Goal: Task Accomplishment & Management: Manage account settings

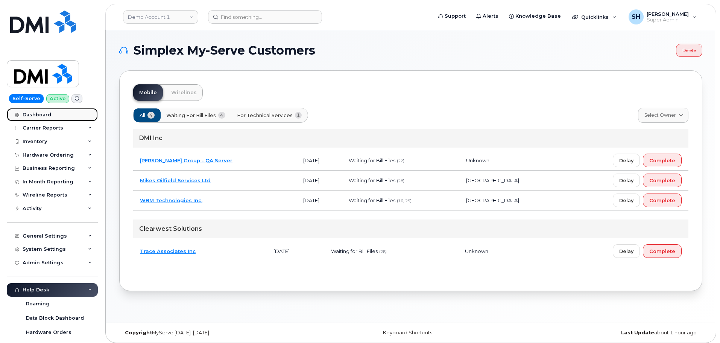
click at [56, 113] on link "Dashboard" at bounding box center [52, 115] width 91 height 14
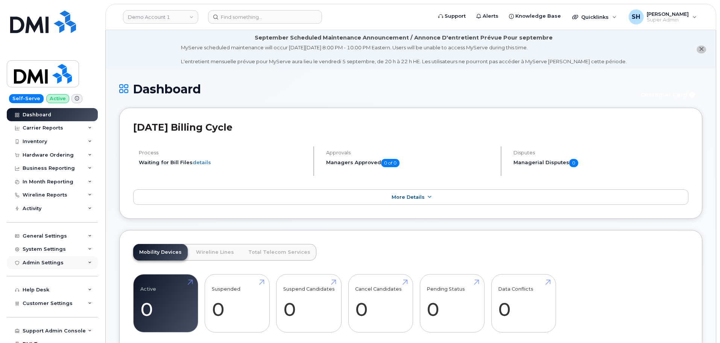
click at [49, 263] on div "Admin Settings" at bounding box center [43, 263] width 41 height 6
click at [46, 290] on div "Integrations" at bounding box center [42, 291] width 32 height 7
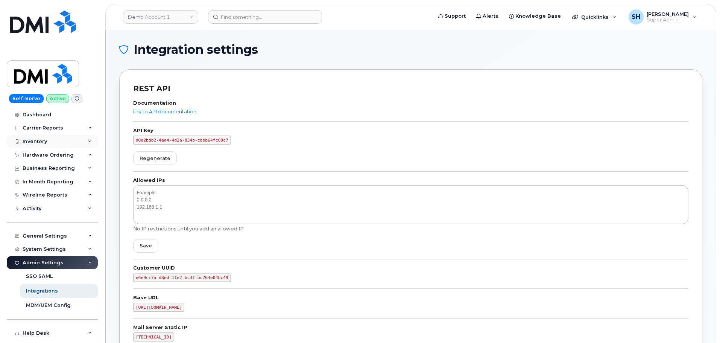
click at [47, 140] on div "Inventory" at bounding box center [52, 142] width 91 height 14
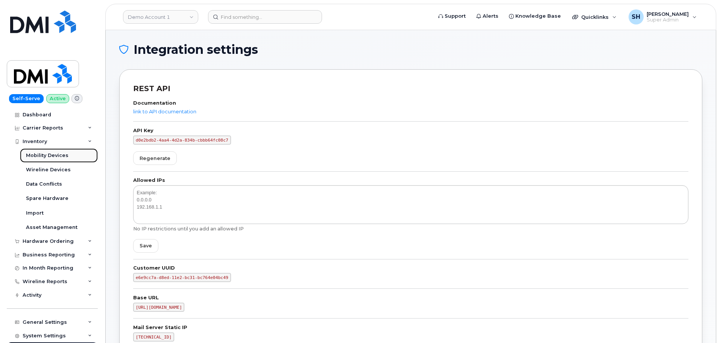
click at [60, 154] on div "Mobility Devices" at bounding box center [47, 155] width 43 height 7
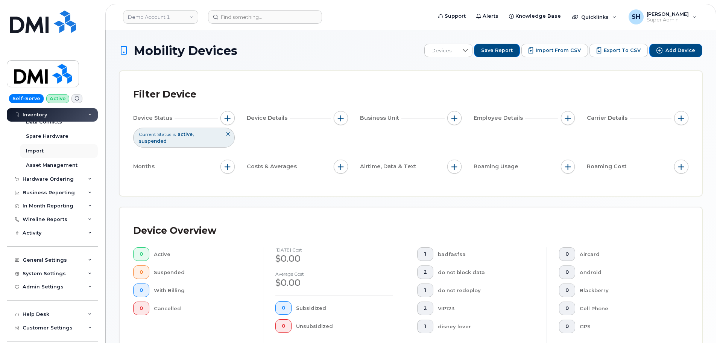
scroll to position [107, 0]
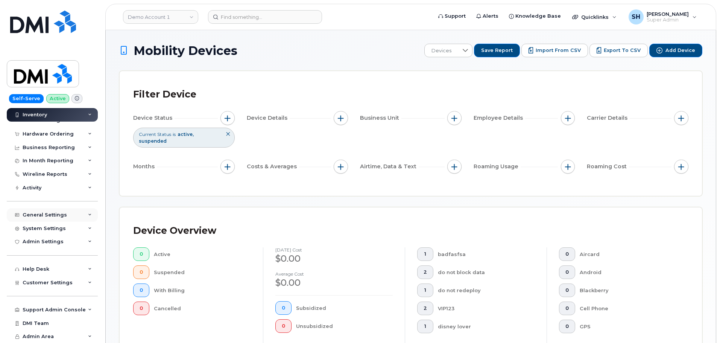
click at [52, 212] on div "General Settings" at bounding box center [45, 215] width 44 height 6
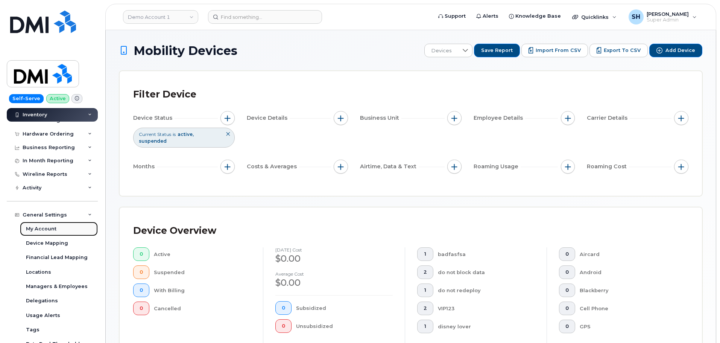
click at [51, 227] on div "My Account" at bounding box center [41, 228] width 30 height 7
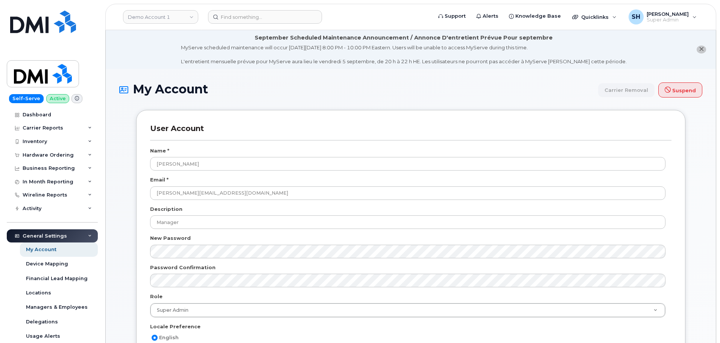
select select
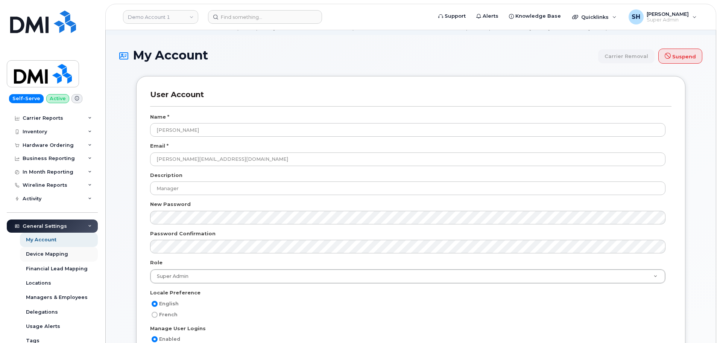
scroll to position [38, 0]
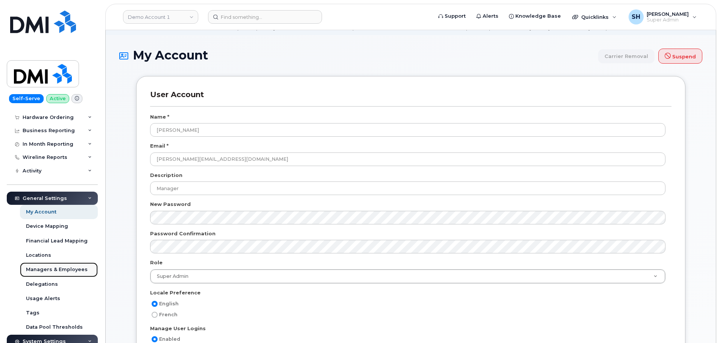
click at [69, 268] on div "Managers & Employees" at bounding box center [57, 269] width 62 height 7
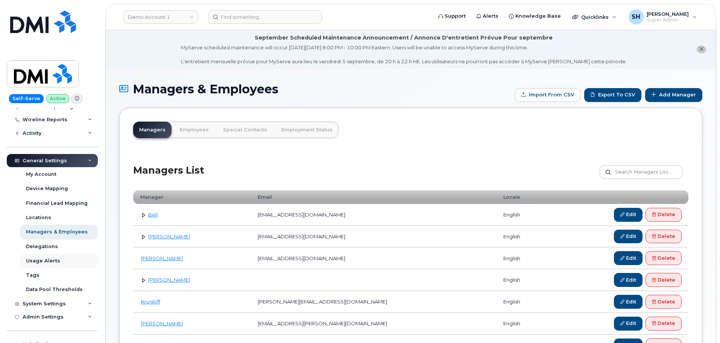
scroll to position [113, 0]
